Goal: Information Seeking & Learning: Compare options

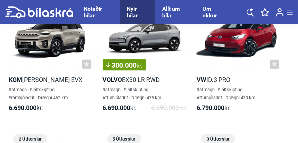
scroll to position [1274, 0]
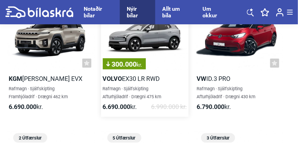
click at [114, 79] on b "Volvo" at bounding box center [112, 78] width 19 height 7
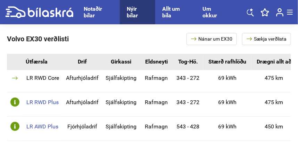
scroll to position [568, 0]
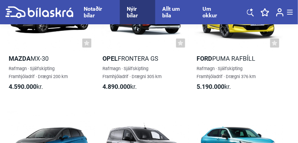
checkbox input "true"
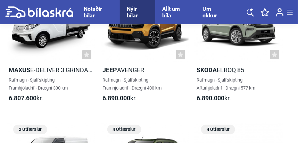
scroll to position [1413, 0]
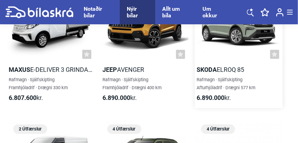
click at [230, 71] on h2 "Skoda Elroq 85" at bounding box center [239, 70] width 88 height 8
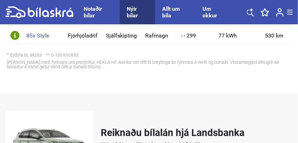
scroll to position [637, 0]
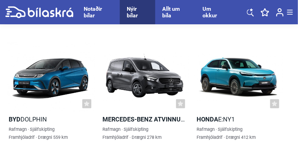
checkbox input "true"
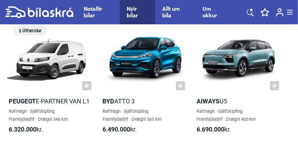
scroll to position [1136, 0]
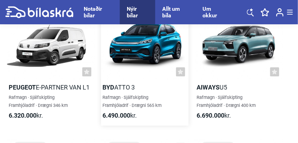
click at [115, 87] on h2 "BYD Atto 3" at bounding box center [145, 87] width 88 height 8
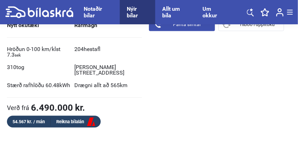
scroll to position [305, 0]
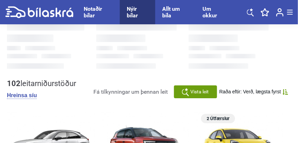
checkbox input "true"
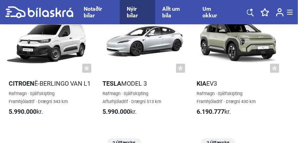
scroll to position [887, 0]
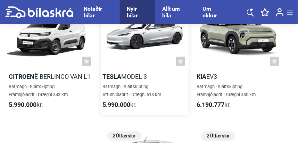
click at [115, 76] on b "Tesla" at bounding box center [112, 76] width 19 height 7
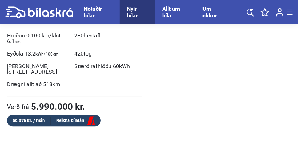
scroll to position [318, 0]
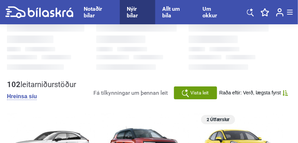
checkbox input "true"
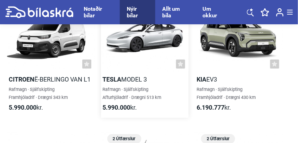
scroll to position [887, 0]
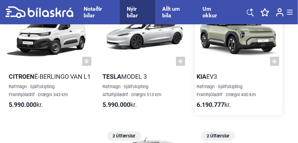
click at [211, 76] on h2 "Kia EV3" at bounding box center [239, 77] width 88 height 8
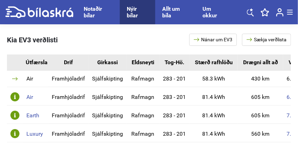
scroll to position [568, 0]
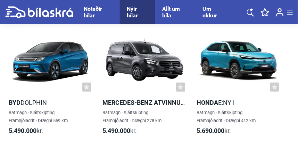
checkbox input "true"
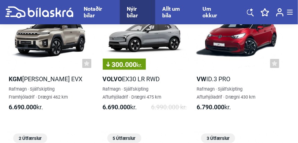
scroll to position [1274, 0]
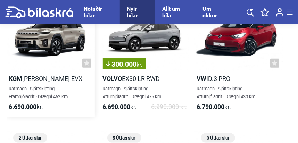
click at [23, 79] on h2 "KGM [PERSON_NAME] EVX" at bounding box center [51, 79] width 88 height 8
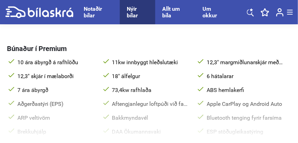
scroll to position [429, 0]
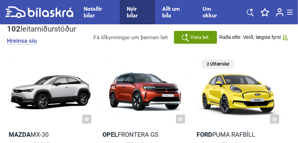
checkbox input "true"
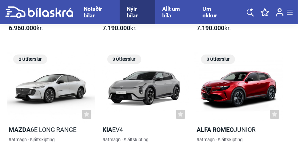
scroll to position [1649, 0]
